Goal: Find specific page/section: Find specific page/section

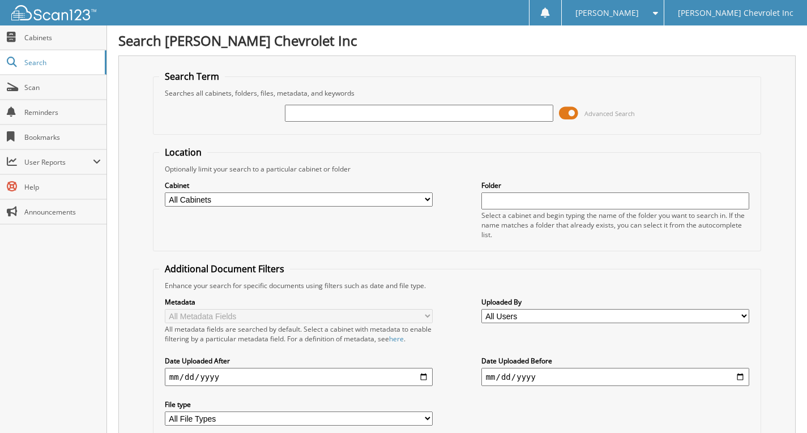
click at [317, 110] on input "text" at bounding box center [419, 113] width 268 height 17
type input "222595"
drag, startPoint x: 324, startPoint y: 113, endPoint x: 289, endPoint y: 109, distance: 35.3
click at [289, 109] on input "222595" at bounding box center [419, 113] width 268 height 17
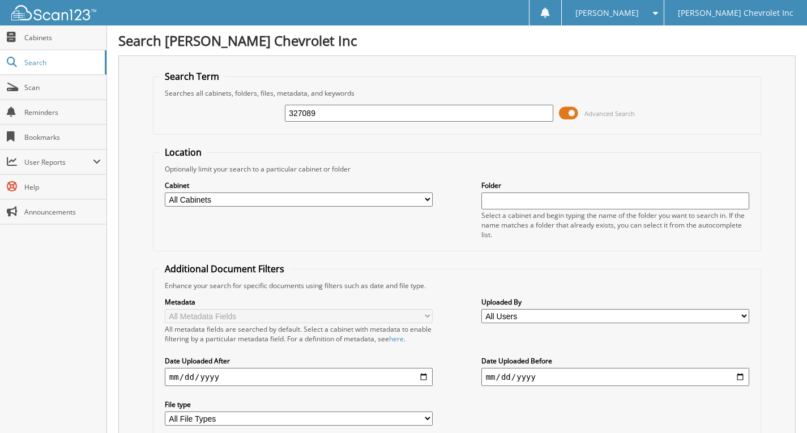
type input "327089"
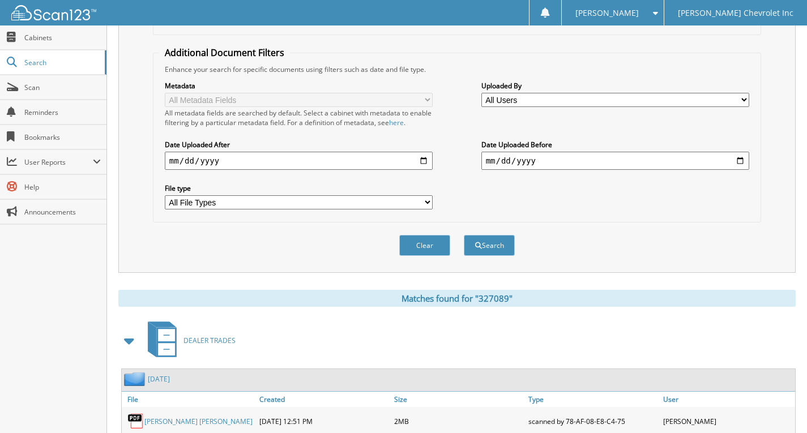
scroll to position [272, 0]
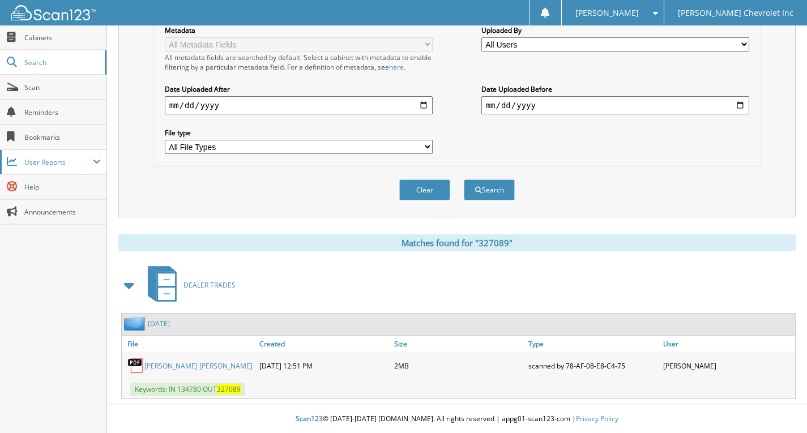
click at [91, 169] on span "User Reports" at bounding box center [53, 162] width 106 height 24
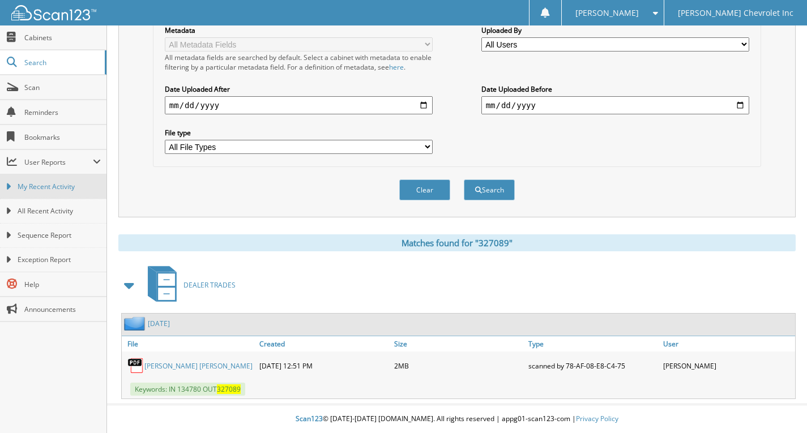
click at [58, 190] on span "My Recent Activity" at bounding box center [59, 187] width 83 height 10
